Goal: Information Seeking & Learning: Learn about a topic

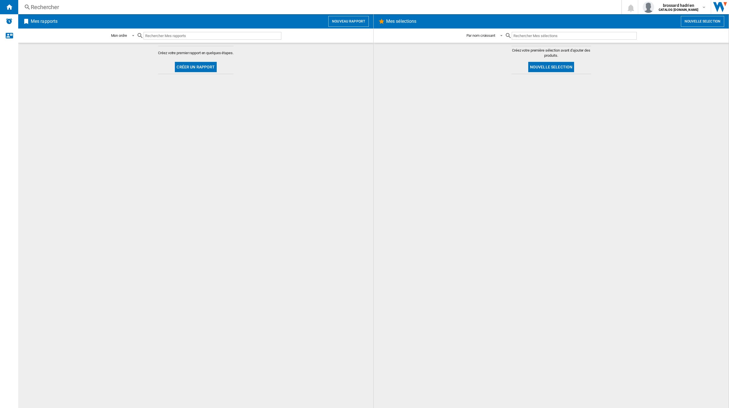
click at [73, 3] on div "Rechercher" at bounding box center [319, 7] width 576 height 8
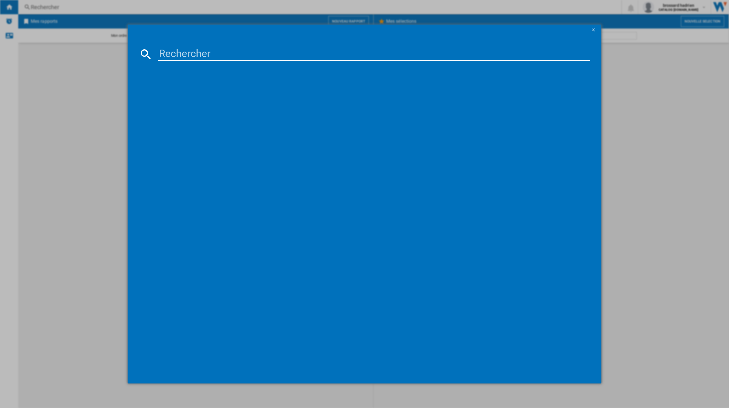
click at [176, 58] on input at bounding box center [374, 54] width 432 height 14
type input "55Q67D"
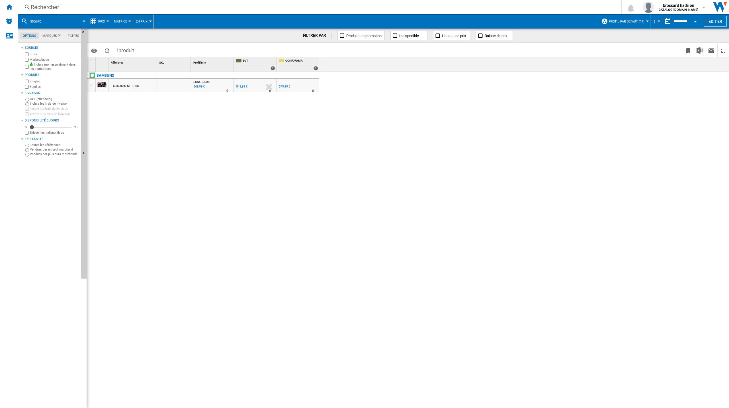
click at [29, 58] on div "Marketplaces" at bounding box center [51, 59] width 55 height 5
drag, startPoint x: 150, startPoint y: 90, endPoint x: 128, endPoint y: 103, distance: 24.9
click at [120, 112] on div at bounding box center [364, 204] width 729 height 408
click at [142, 84] on div "TQ55Q67D NOIR 55"" at bounding box center [133, 85] width 48 height 13
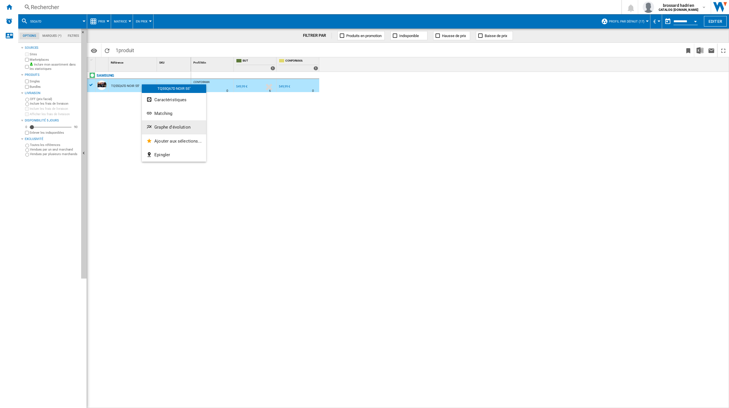
click at [166, 128] on span "Graphe d'évolution" at bounding box center [172, 126] width 36 height 5
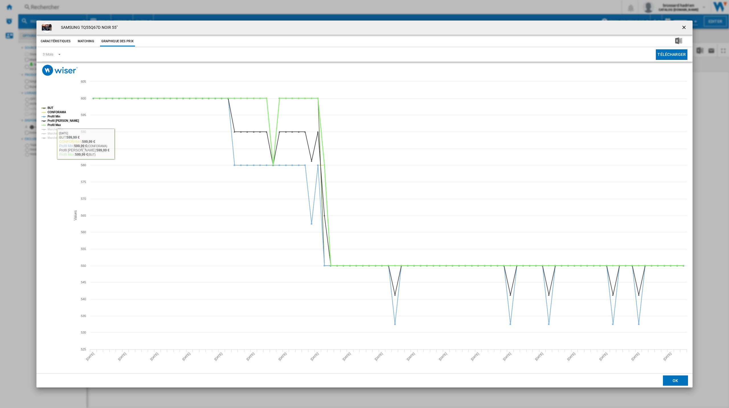
click at [55, 125] on tspan "Profil Max" at bounding box center [54, 124] width 13 height 3
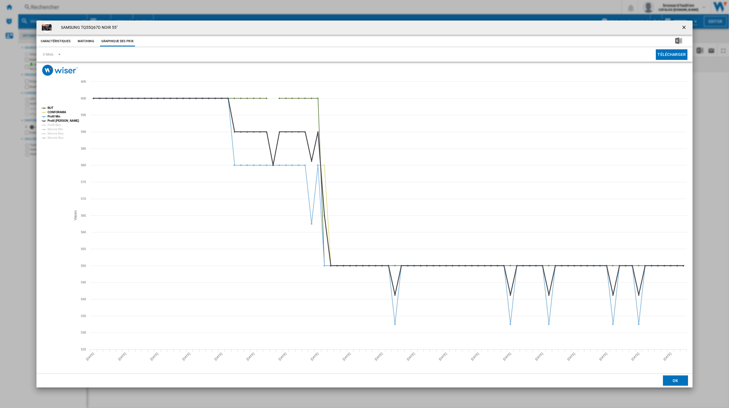
click at [55, 120] on tspan "Profil [PERSON_NAME]" at bounding box center [63, 120] width 31 height 3
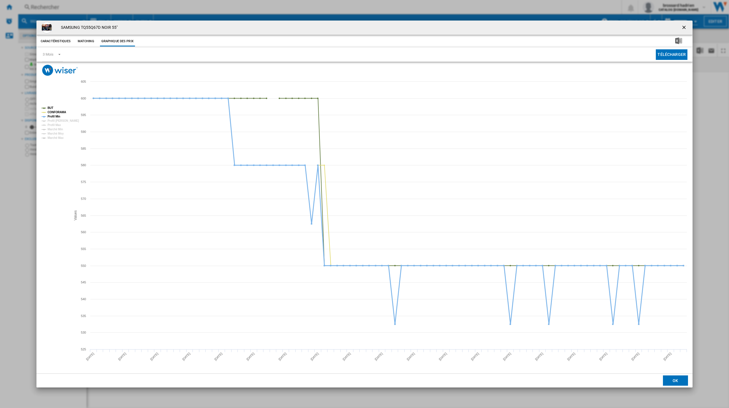
click at [55, 116] on tspan "Profil Min" at bounding box center [54, 116] width 13 height 3
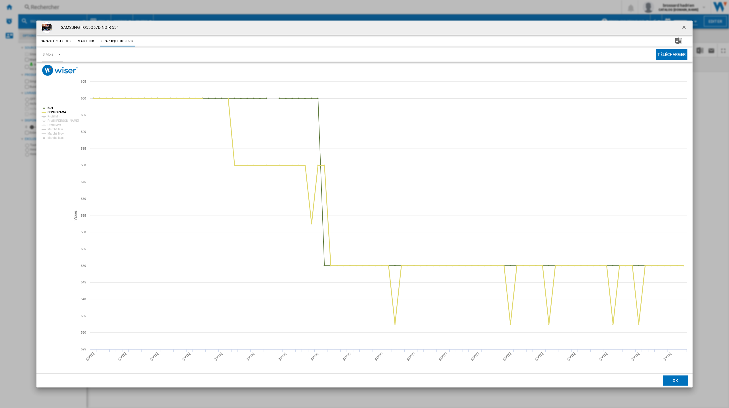
click at [54, 113] on tspan "CONFORAMA" at bounding box center [57, 112] width 19 height 3
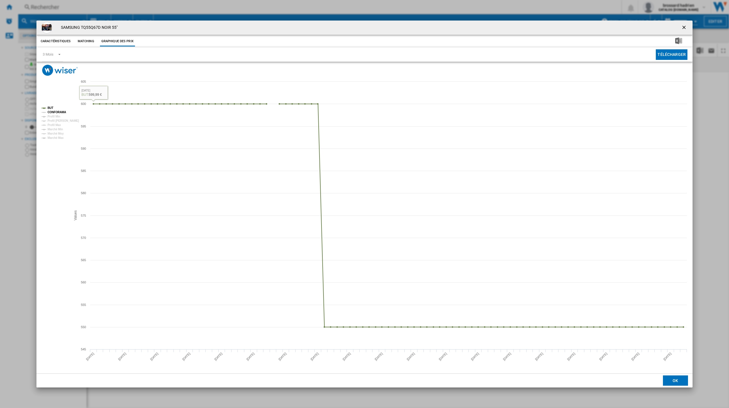
click at [58, 112] on tspan "CONFORAMA" at bounding box center [57, 112] width 19 height 3
